Goal: Navigation & Orientation: Find specific page/section

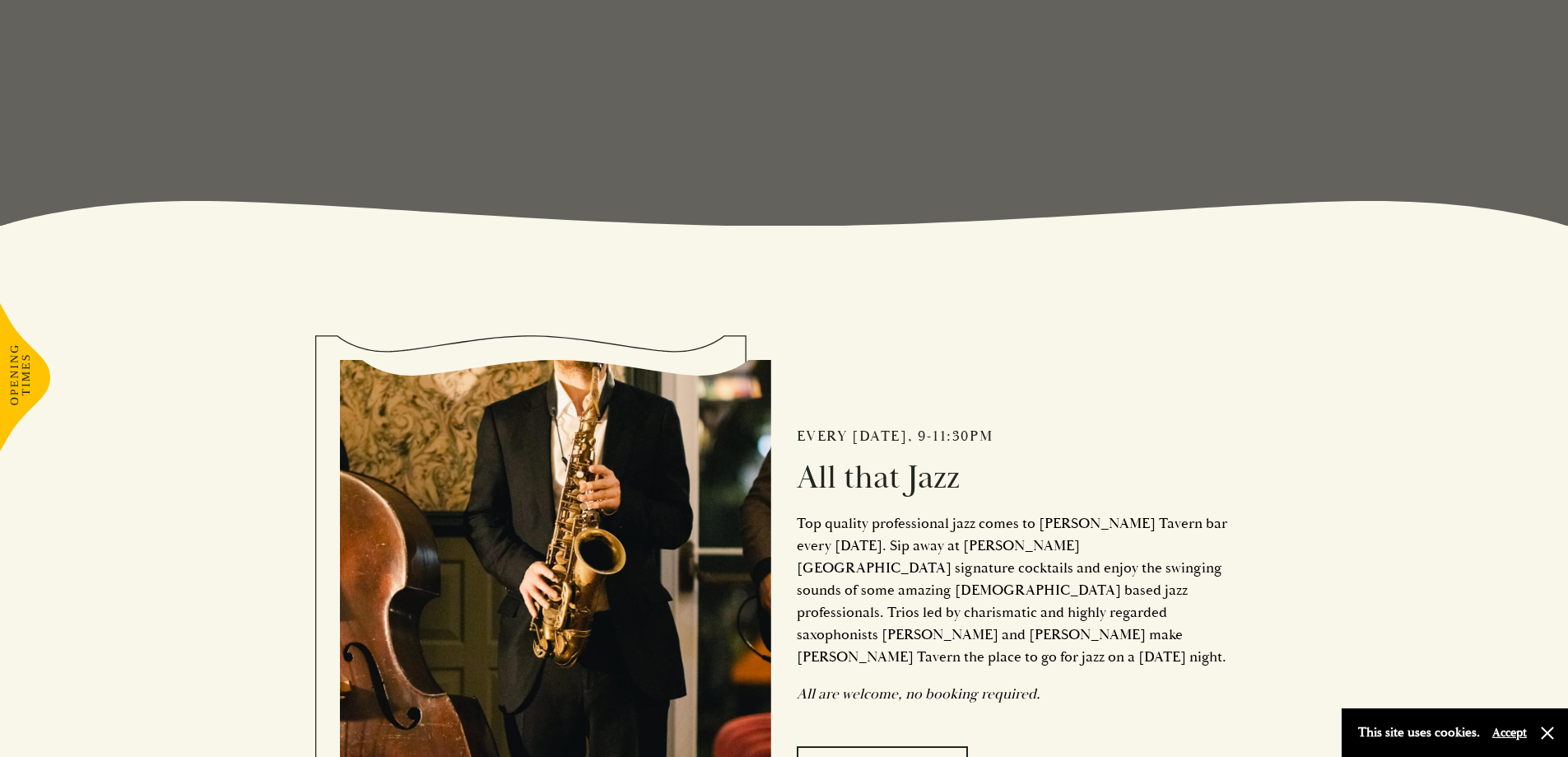
scroll to position [658, 0]
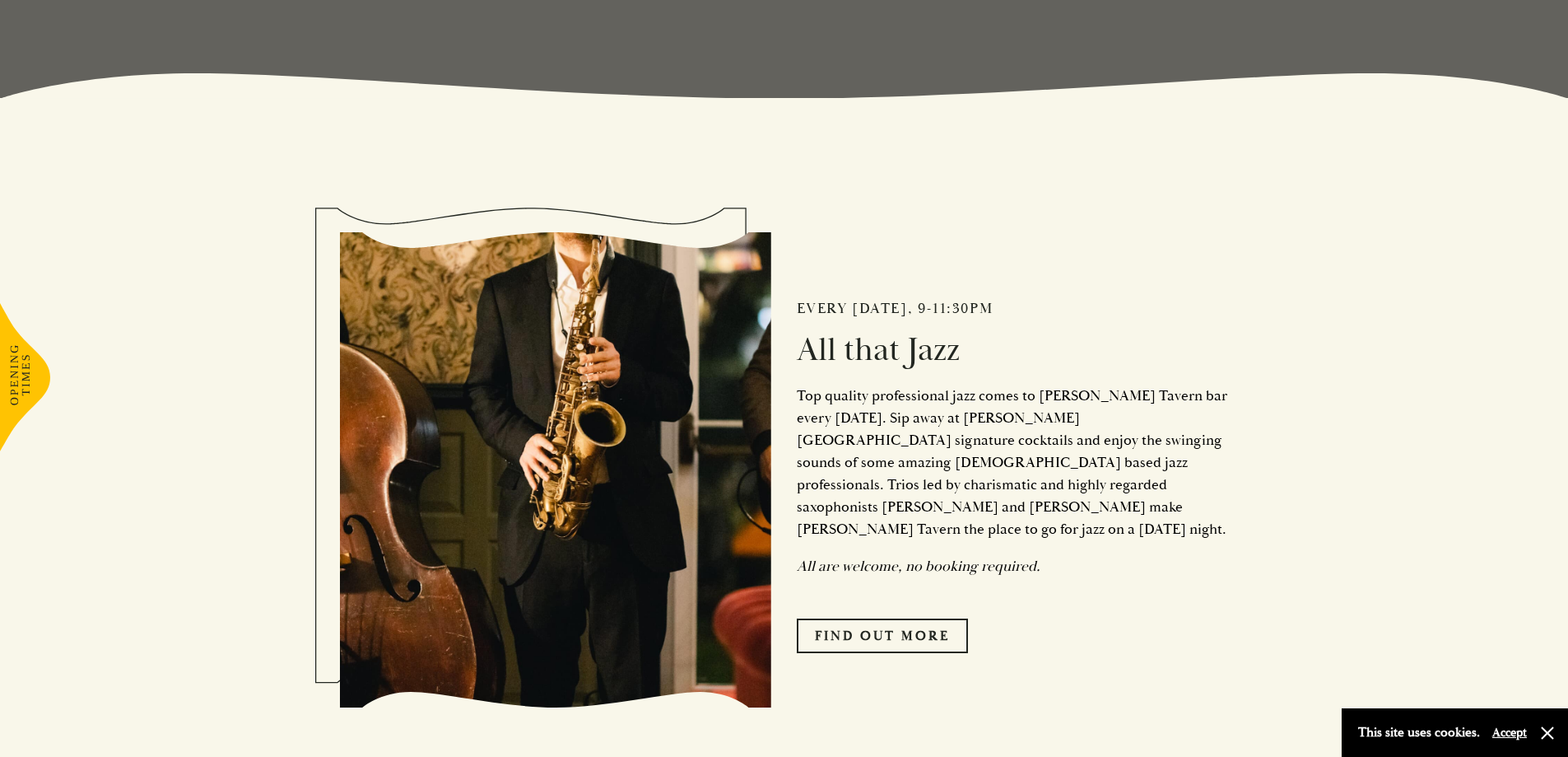
click at [1012, 415] on p "Top quality professional jazz comes to [PERSON_NAME] Tavern bar every [DATE]. S…" at bounding box center [1012, 462] width 432 height 156
click at [927, 411] on p "Top quality professional jazz comes to [PERSON_NAME] Tavern bar every [DATE]. S…" at bounding box center [1012, 462] width 432 height 156
click at [972, 412] on p "Top quality professional jazz comes to [PERSON_NAME] Tavern bar every [DATE]. S…" at bounding box center [1012, 462] width 432 height 156
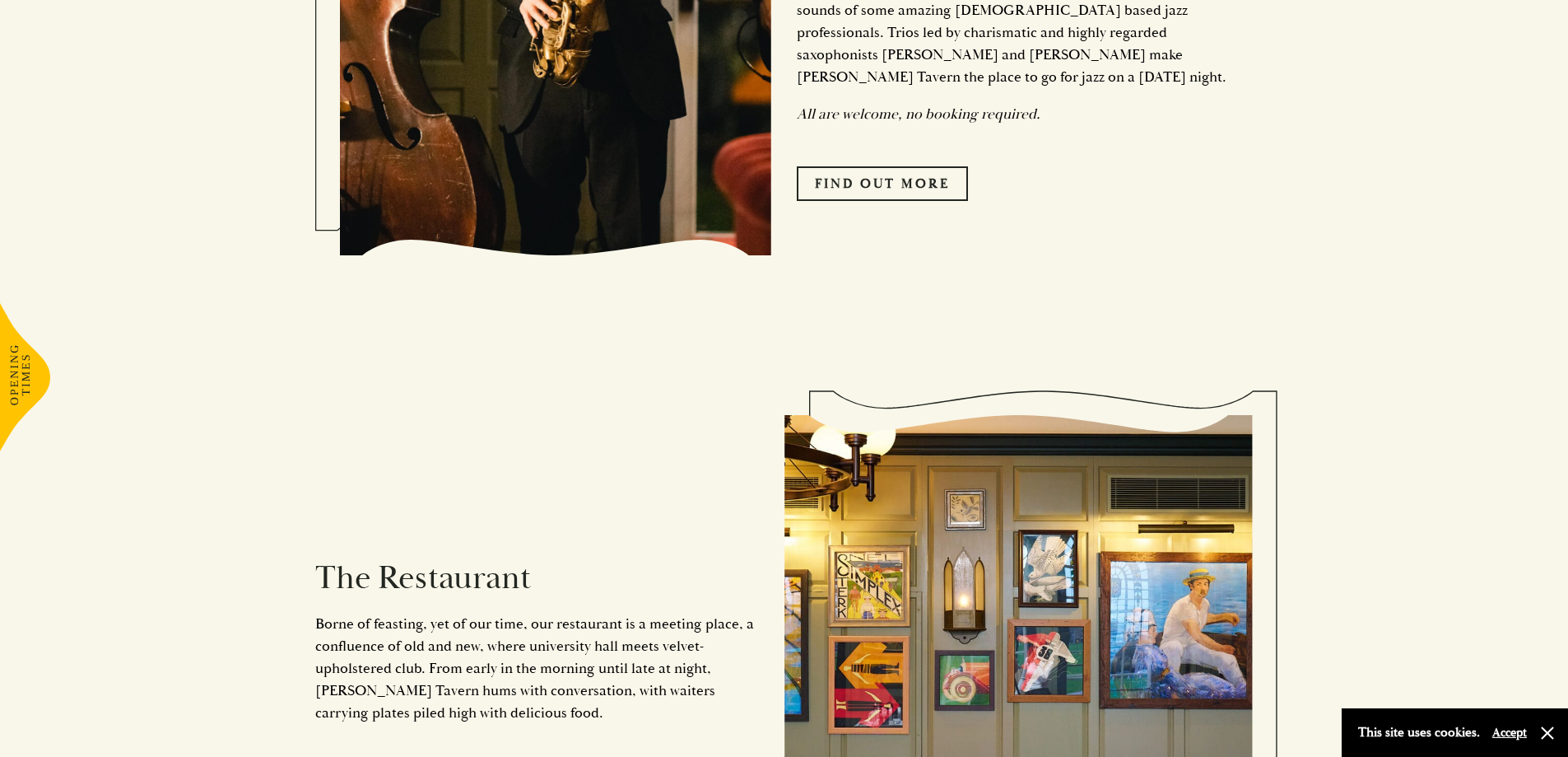
scroll to position [1317, 0]
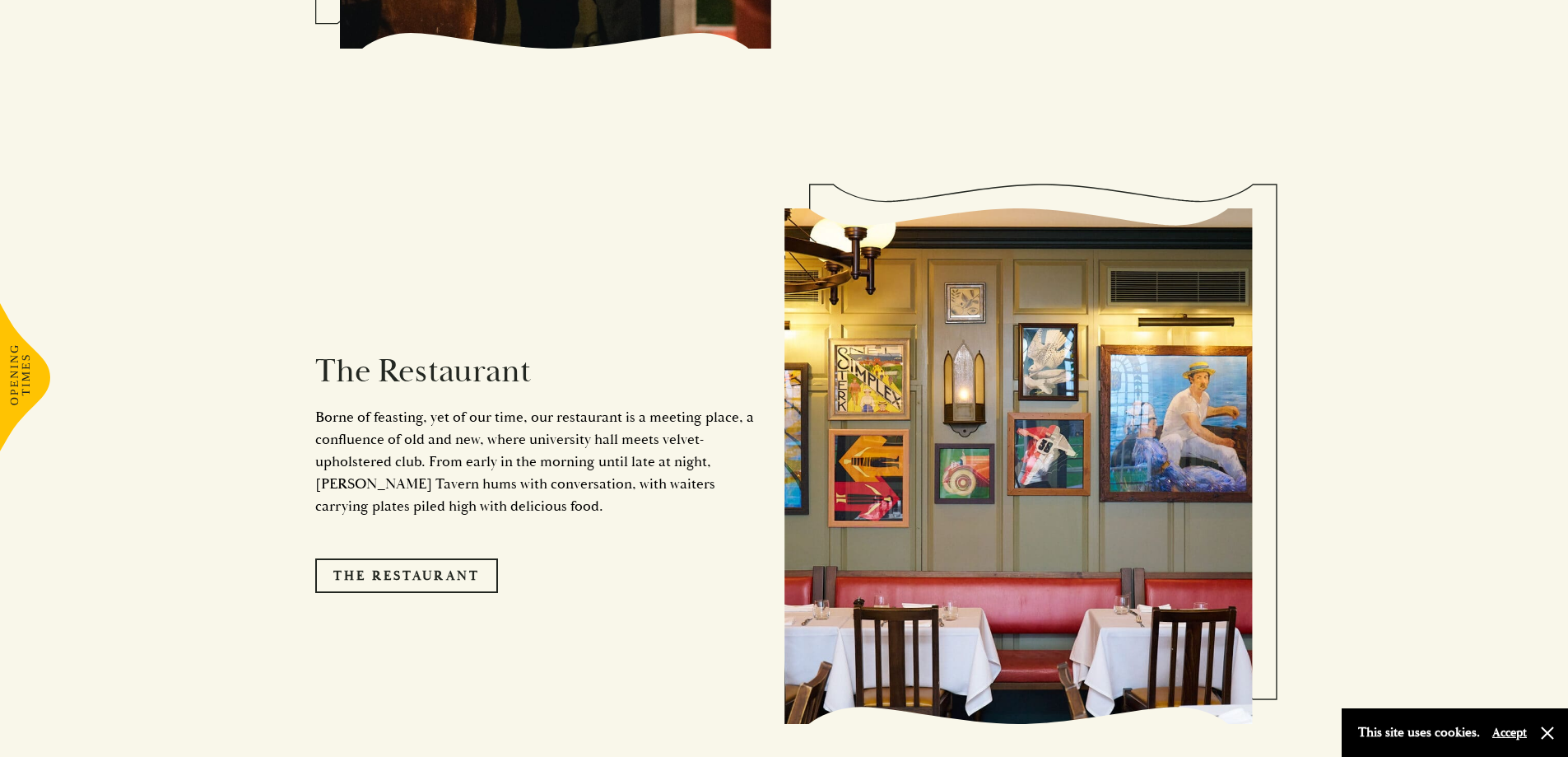
click at [1507, 734] on button "Accept" at bounding box center [1509, 732] width 34 height 16
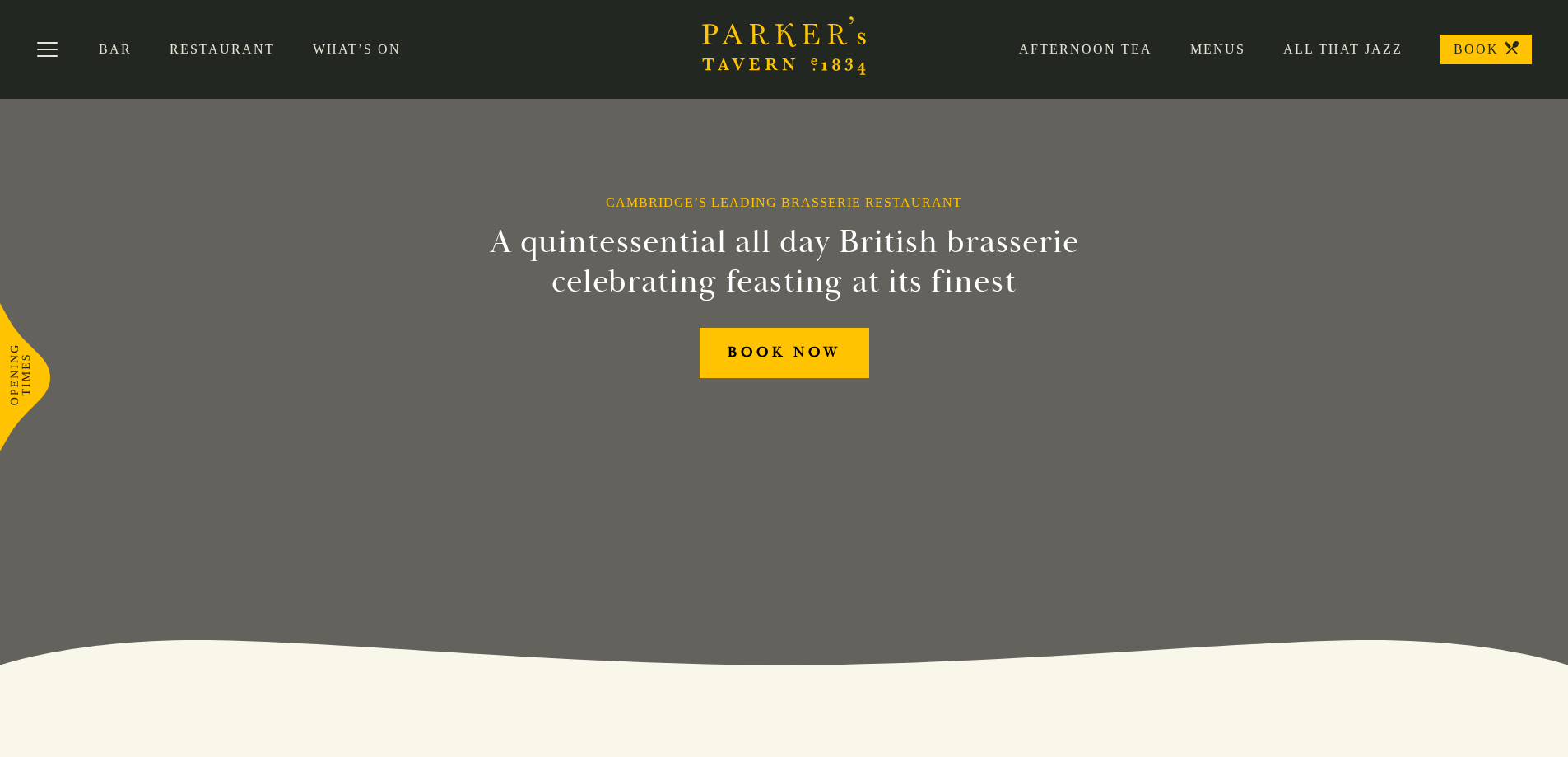
scroll to position [0, 0]
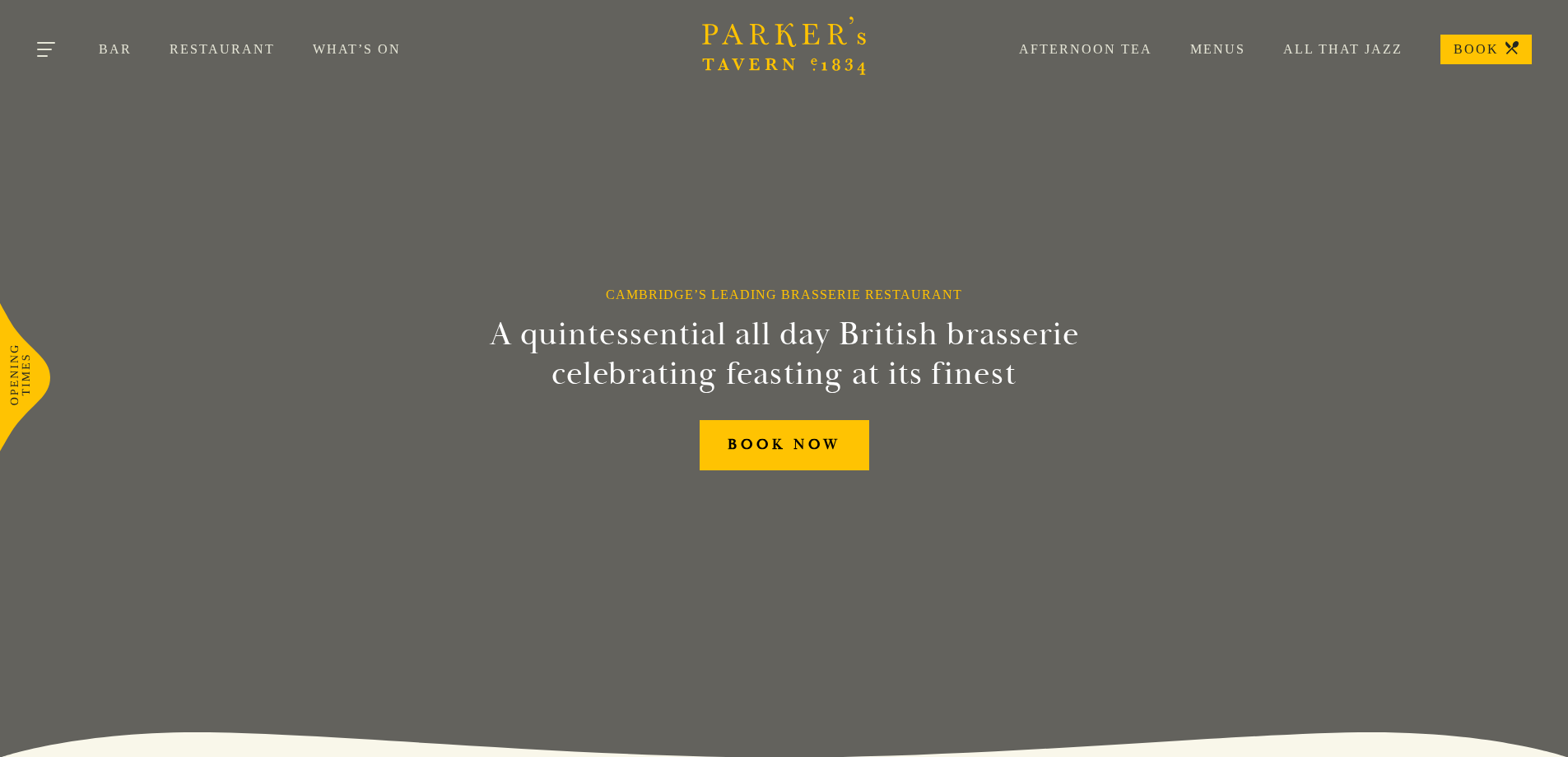
click at [48, 50] on button "Toggle navigation" at bounding box center [47, 52] width 70 height 70
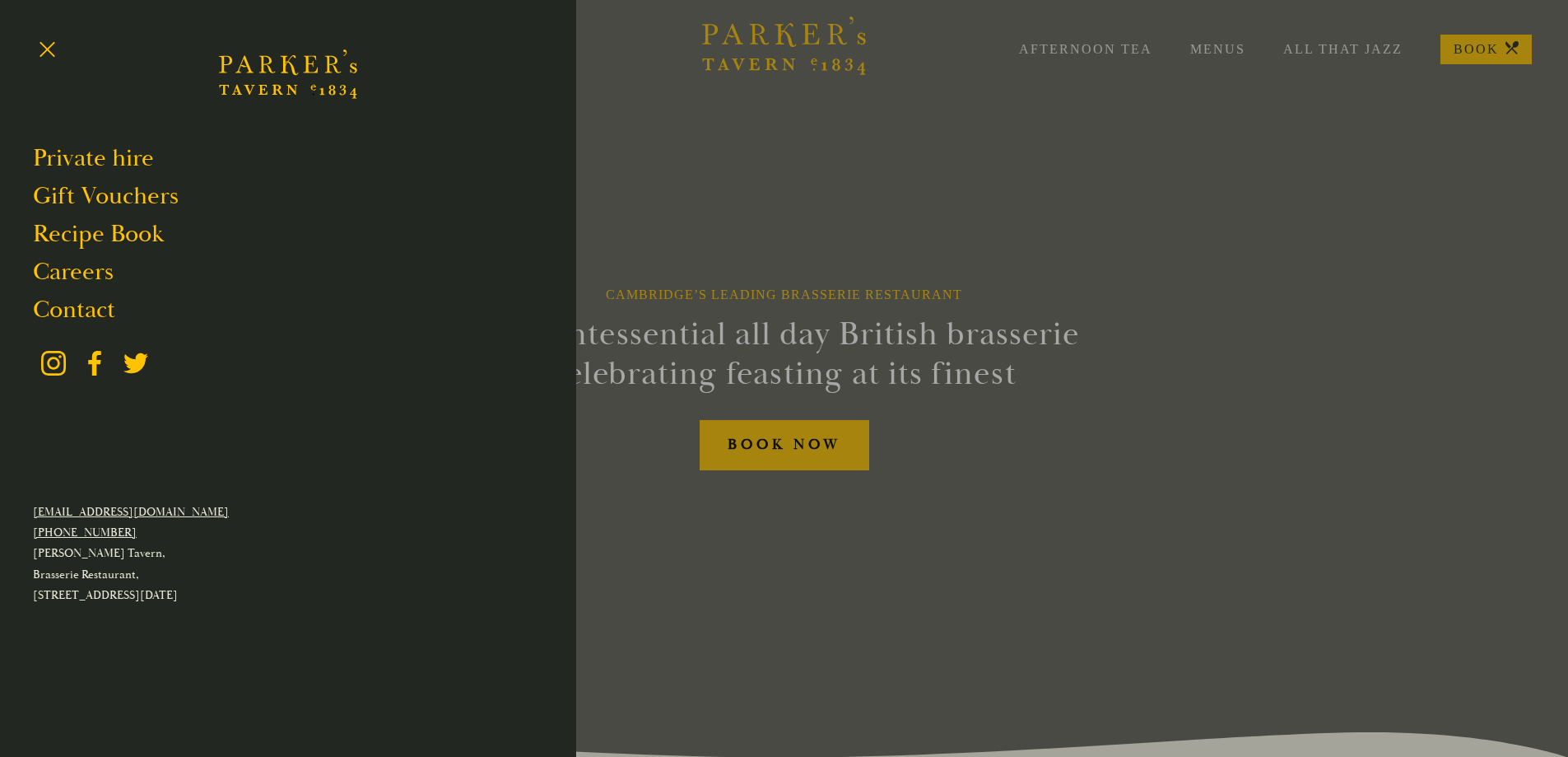
click at [1231, 49] on div at bounding box center [784, 378] width 1568 height 757
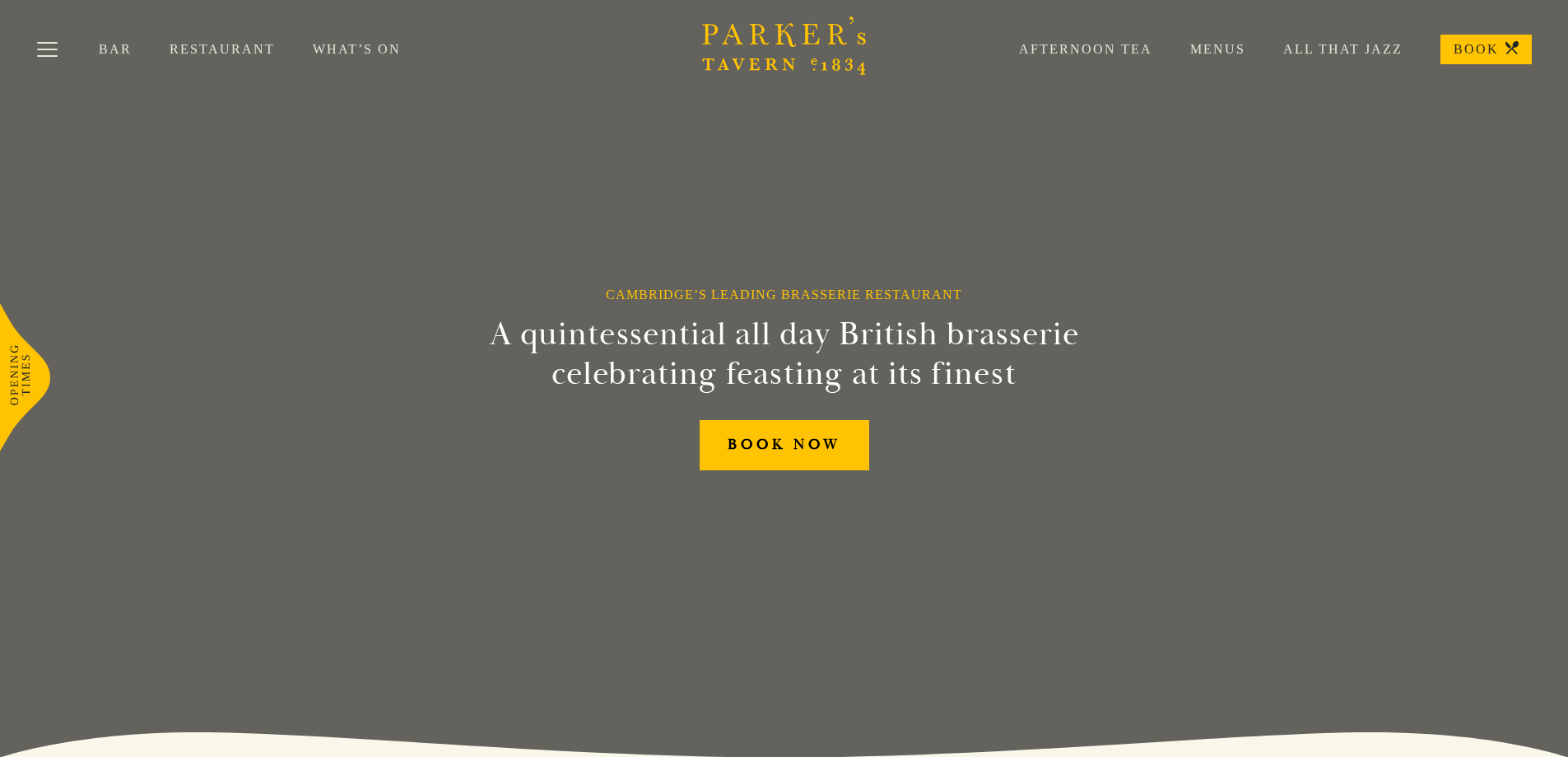
click at [1233, 55] on link "Menus" at bounding box center [1199, 49] width 93 height 17
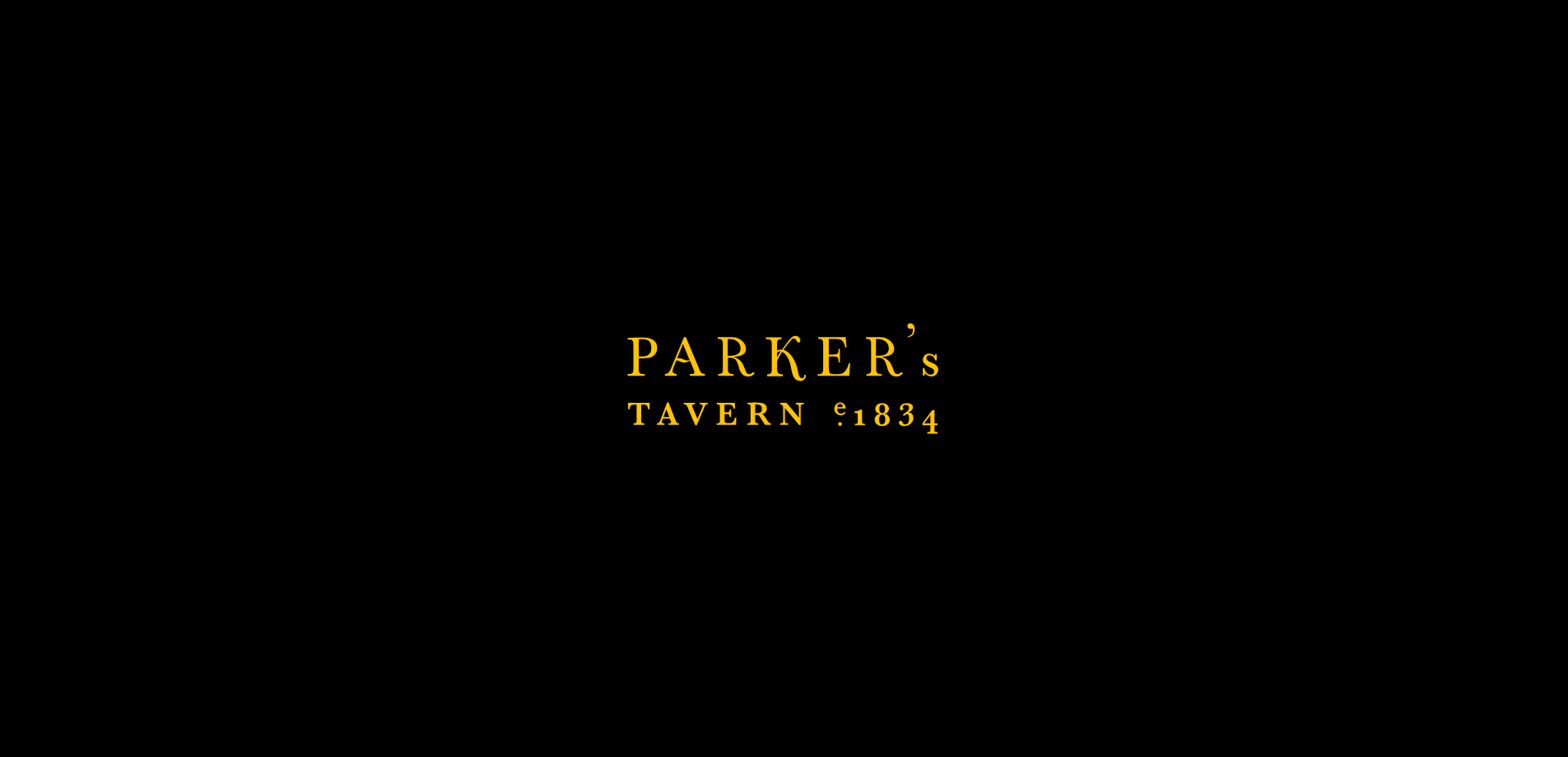
scroll to position [658, 0]
